Goal: Subscribe to service/newsletter

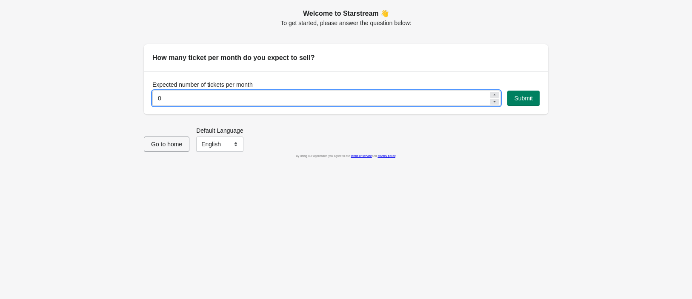
click at [252, 102] on input "0" at bounding box center [320, 98] width 336 height 15
click at [404, 95] on input "0" at bounding box center [320, 98] width 336 height 15
type input "250"
click at [523, 103] on button "Submit" at bounding box center [523, 98] width 32 height 15
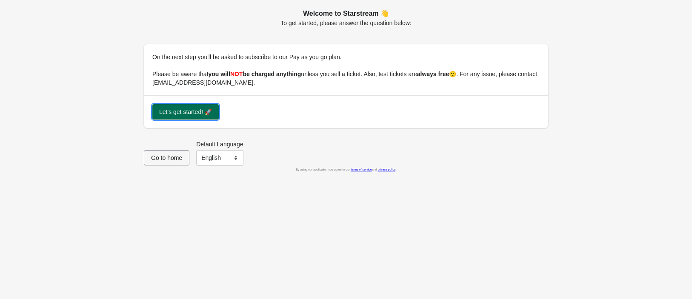
click at [186, 111] on span "Let's get started! 🚀" at bounding box center [185, 112] width 53 height 7
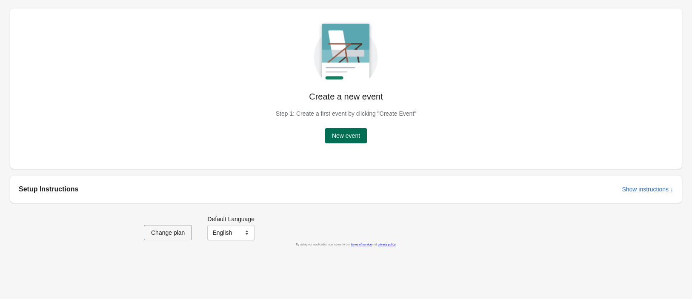
click at [354, 136] on span "New event" at bounding box center [346, 135] width 28 height 7
